Goal: Task Accomplishment & Management: Use online tool/utility

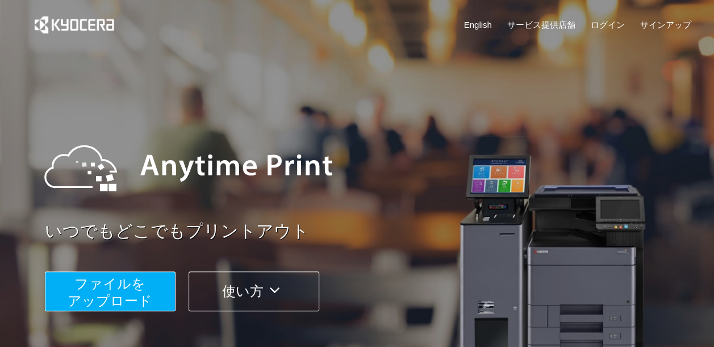
click at [141, 293] on span "ファイルを ​​アップロード" at bounding box center [110, 292] width 85 height 32
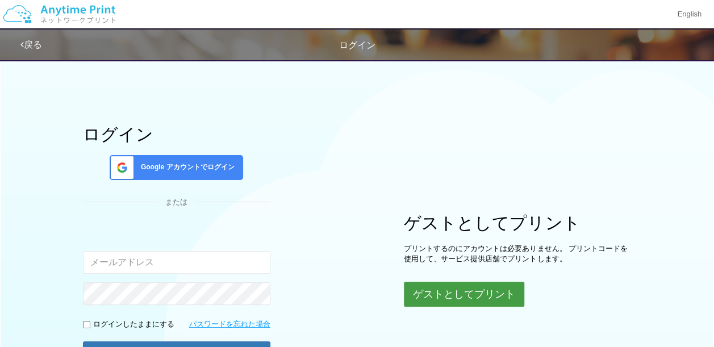
click at [454, 289] on button "ゲストとしてプリント" at bounding box center [464, 294] width 120 height 25
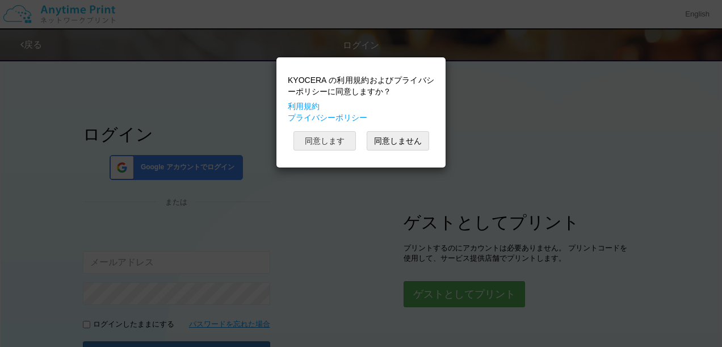
click at [336, 138] on button "同意します" at bounding box center [325, 140] width 62 height 19
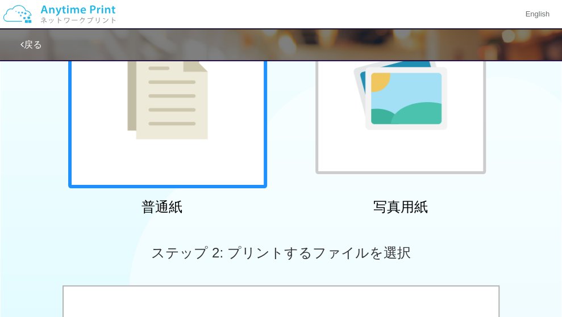
scroll to position [109, 0]
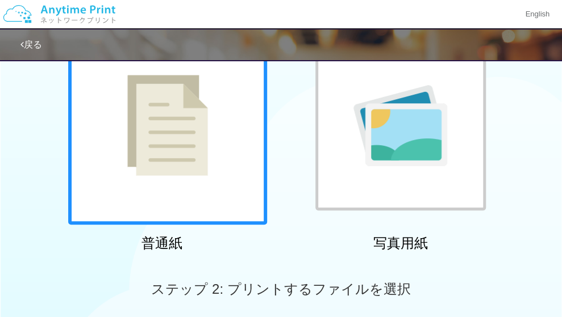
click at [163, 238] on h2 "普通紙" at bounding box center [161, 243] width 199 height 15
click at [180, 170] on img at bounding box center [167, 125] width 81 height 101
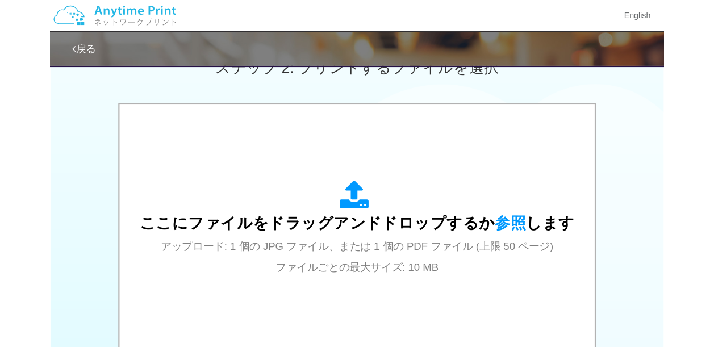
scroll to position [379, 0]
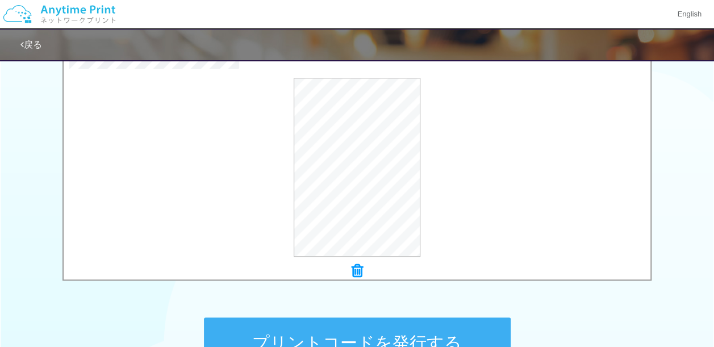
click at [361, 332] on button "プリントコードを発行する" at bounding box center [357, 342] width 307 height 51
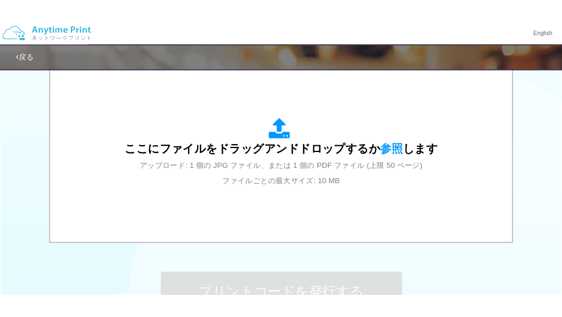
scroll to position [0, 0]
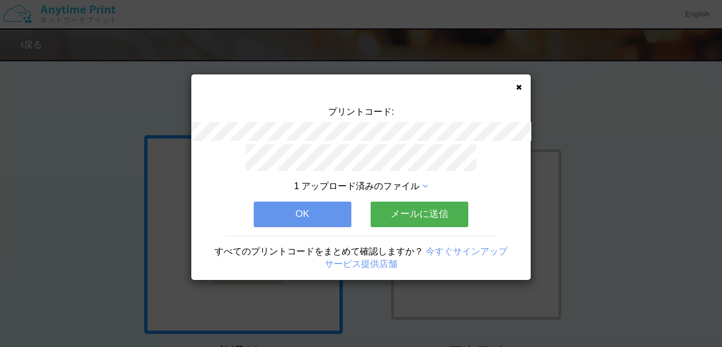
click at [322, 203] on button "OK" at bounding box center [303, 214] width 98 height 25
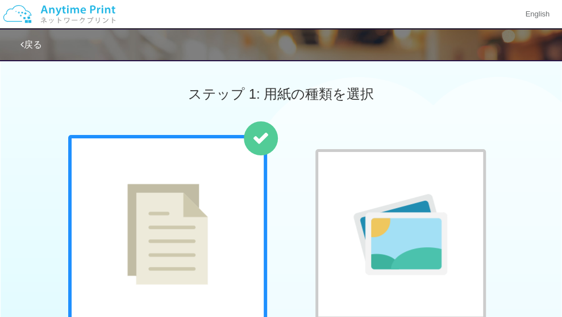
click at [509, 123] on div "ステップ 1: 用紙の種類を選択" at bounding box center [281, 94] width 562 height 82
